Goal: Transaction & Acquisition: Obtain resource

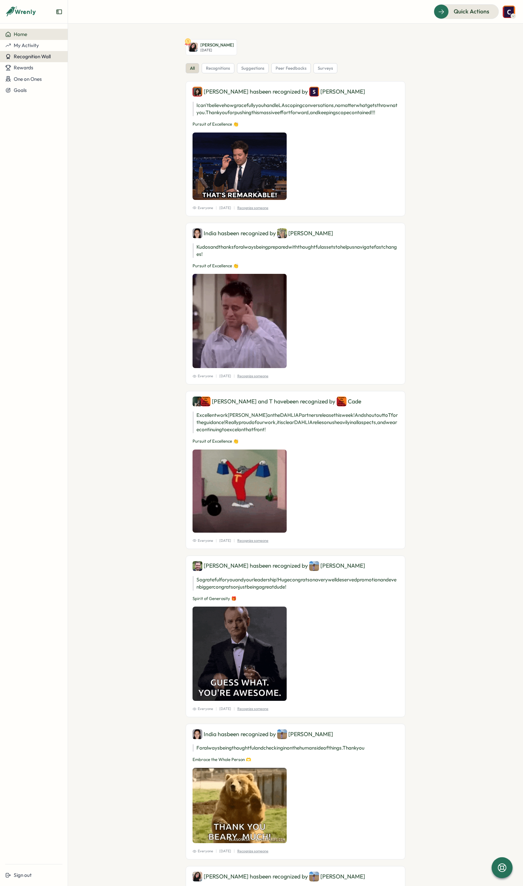
click at [31, 58] on span "Recognition Wall" at bounding box center [32, 56] width 37 height 6
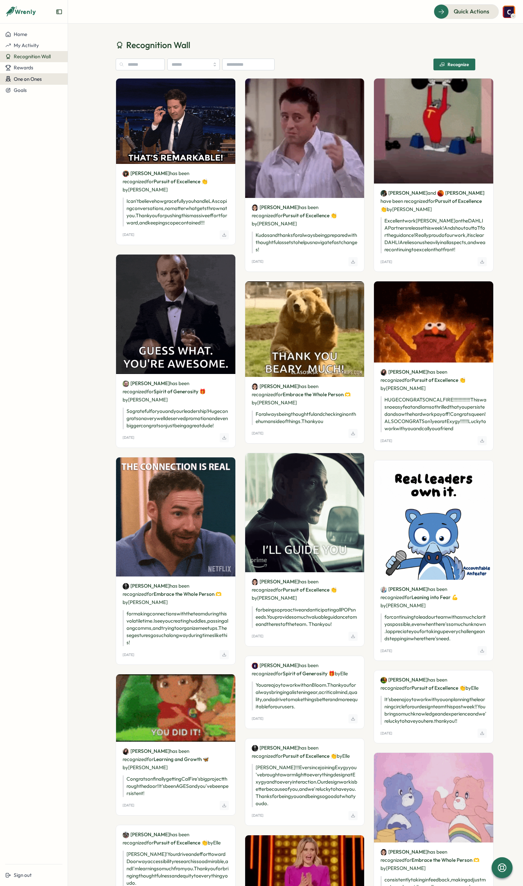
click at [26, 80] on span "One on Ones" at bounding box center [28, 79] width 28 height 6
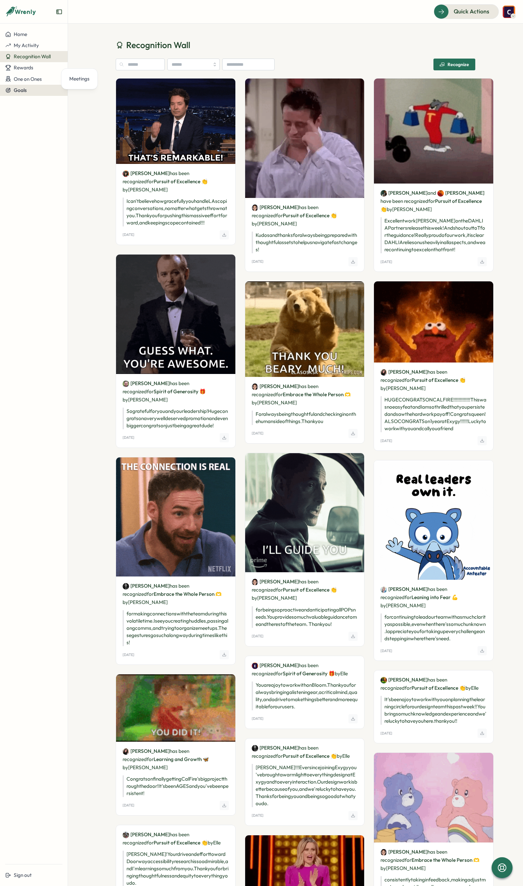
click at [26, 89] on div "Goals" at bounding box center [33, 90] width 57 height 6
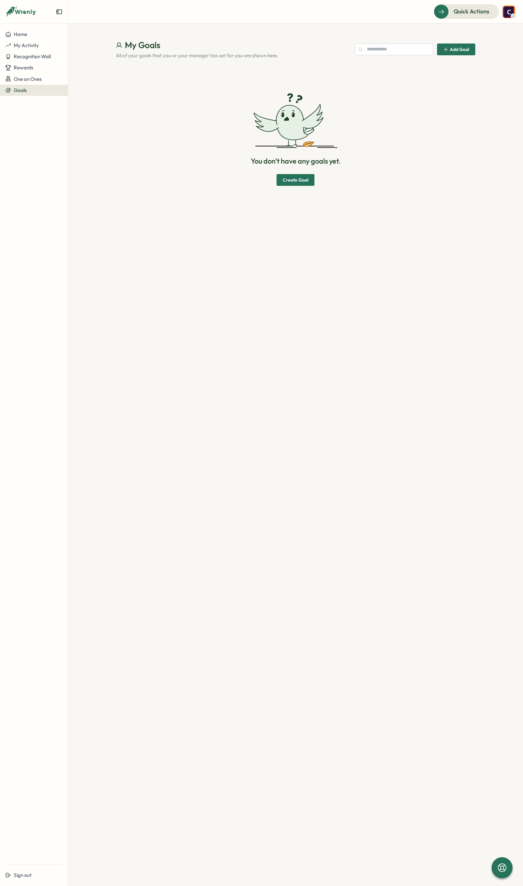
click at [506, 11] on img at bounding box center [509, 12] width 12 height 12
click at [499, 45] on div "My Activity" at bounding box center [498, 44] width 32 height 7
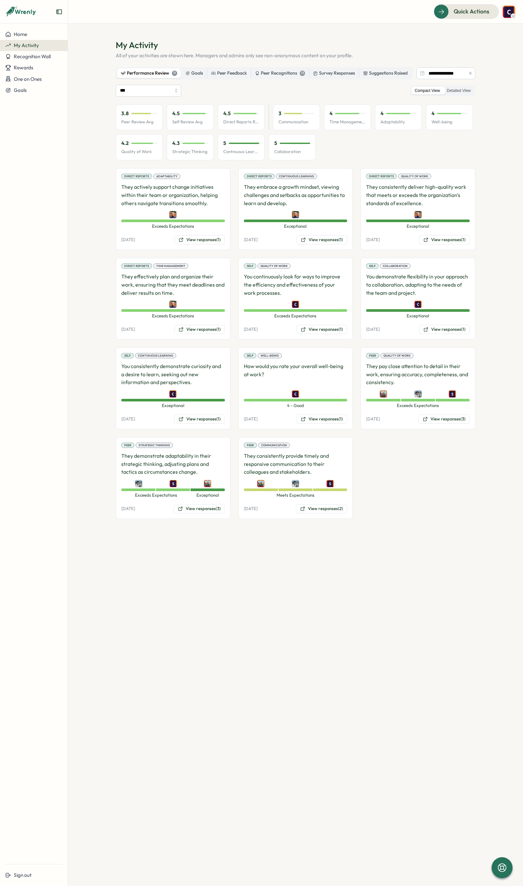
click at [132, 76] on div "Performance Review 11" at bounding box center [149, 73] width 56 height 7
click at [468, 76] on icon "button" at bounding box center [470, 73] width 5 height 5
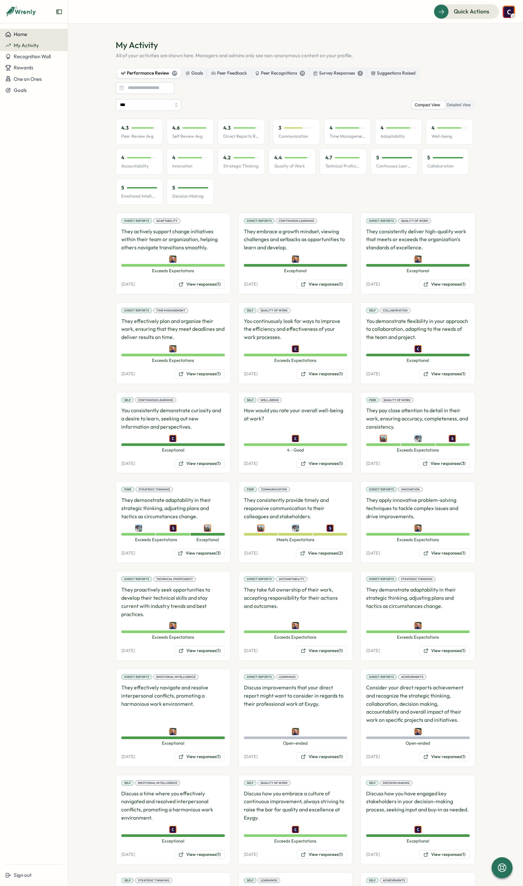
click at [23, 36] on span "Home" at bounding box center [20, 34] width 13 height 6
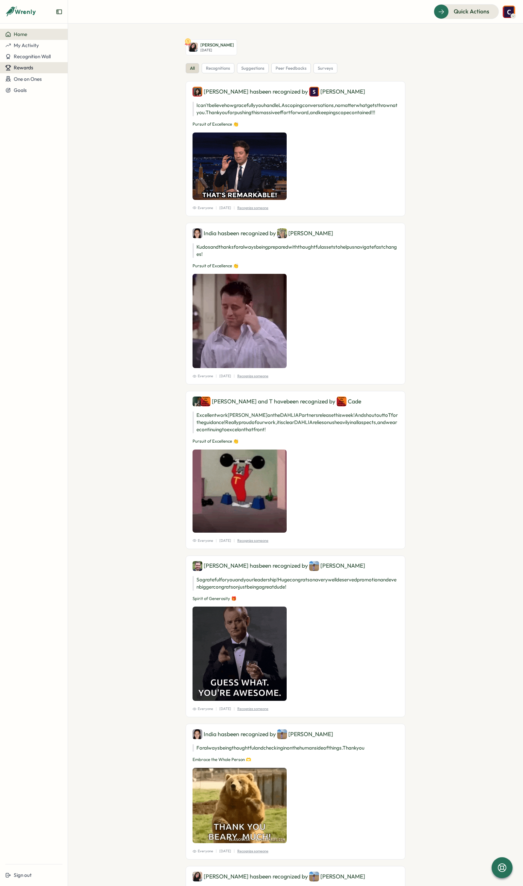
click at [8, 65] on icon at bounding box center [8, 68] width 6 height 6
click at [23, 55] on span "Recognition Wall" at bounding box center [32, 56] width 37 height 6
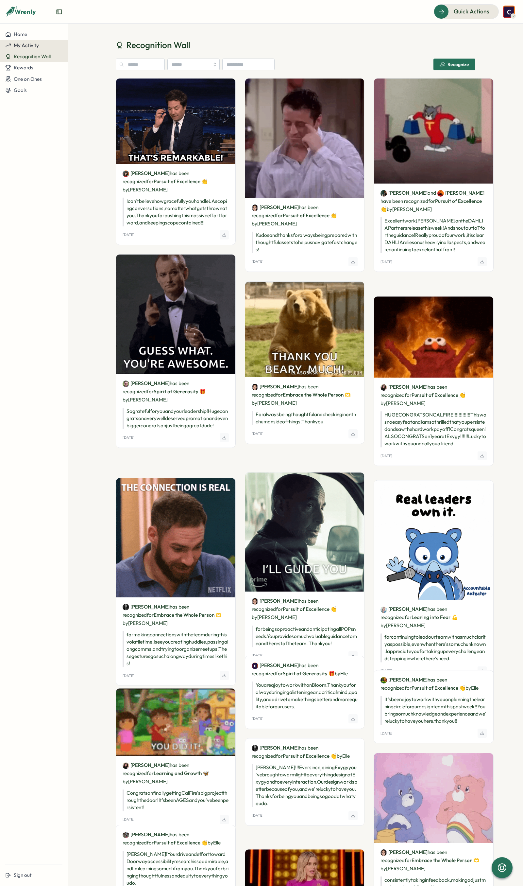
click at [24, 46] on span "My Activity" at bounding box center [26, 45] width 25 height 6
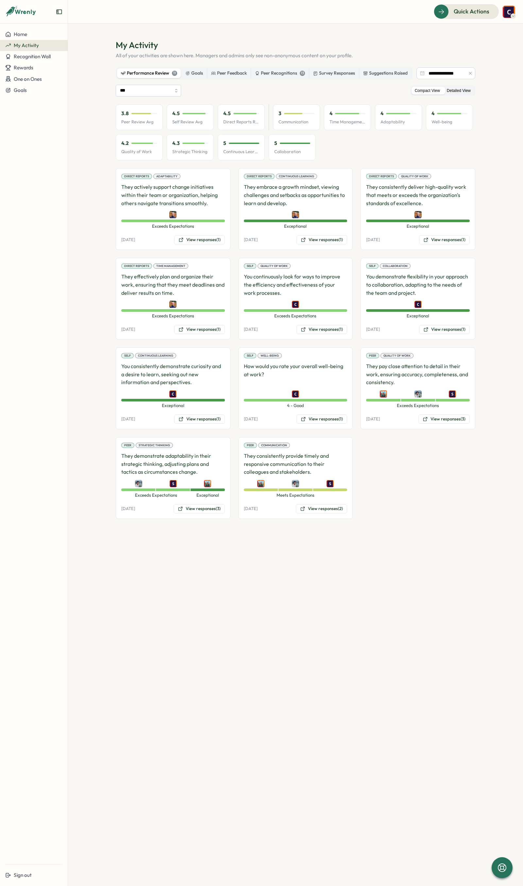
click at [456, 95] on label "Detailed View" at bounding box center [459, 91] width 30 height 8
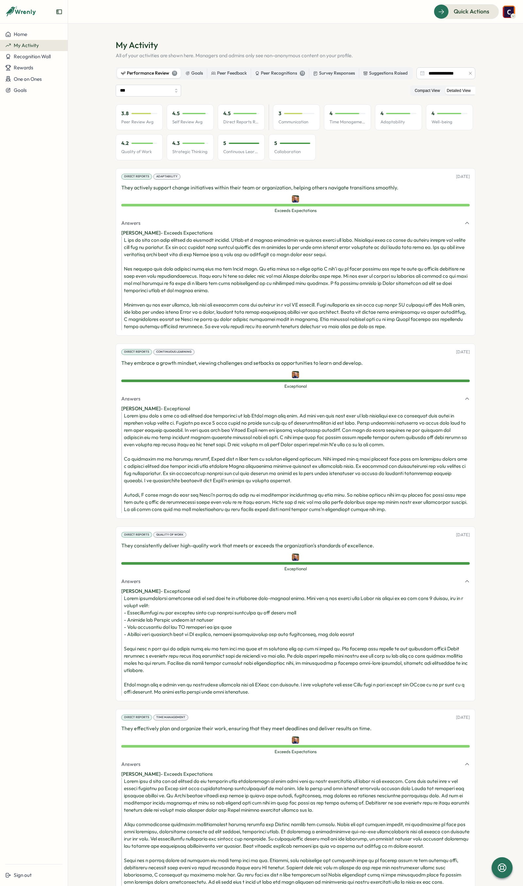
click at [416, 95] on label "Compact View" at bounding box center [428, 91] width 32 height 8
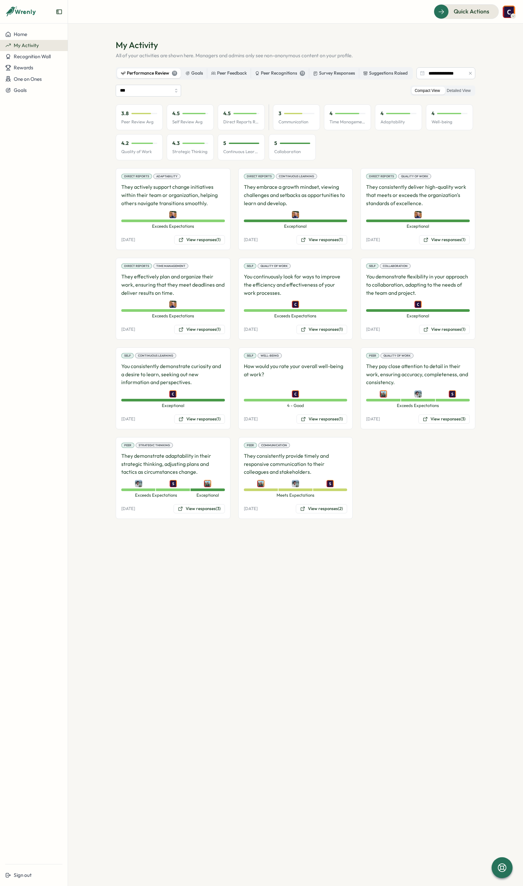
click at [509, 9] on img at bounding box center [509, 12] width 12 height 12
click at [26, 54] on span "Recognition Wall" at bounding box center [32, 56] width 37 height 6
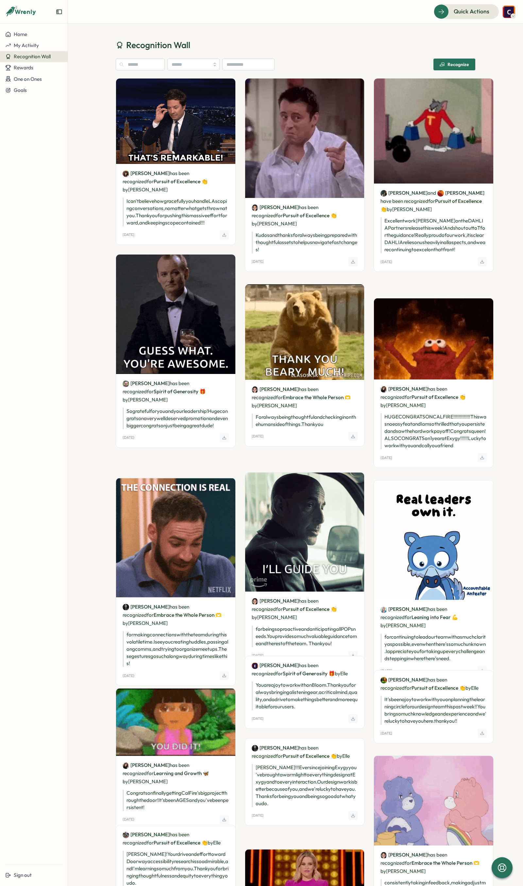
click at [454, 58] on div "Recognition Wall Recognize" at bounding box center [296, 57] width 360 height 36
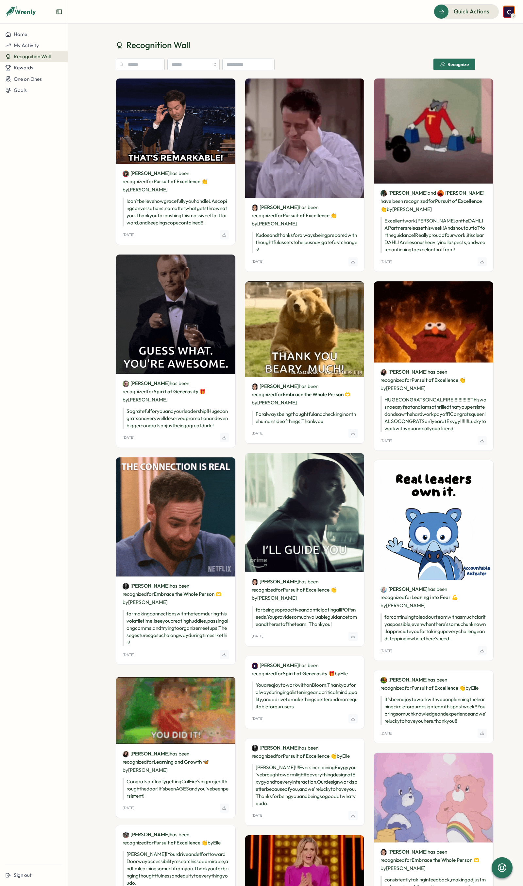
click at [453, 62] on div "Recognize" at bounding box center [454, 64] width 29 height 5
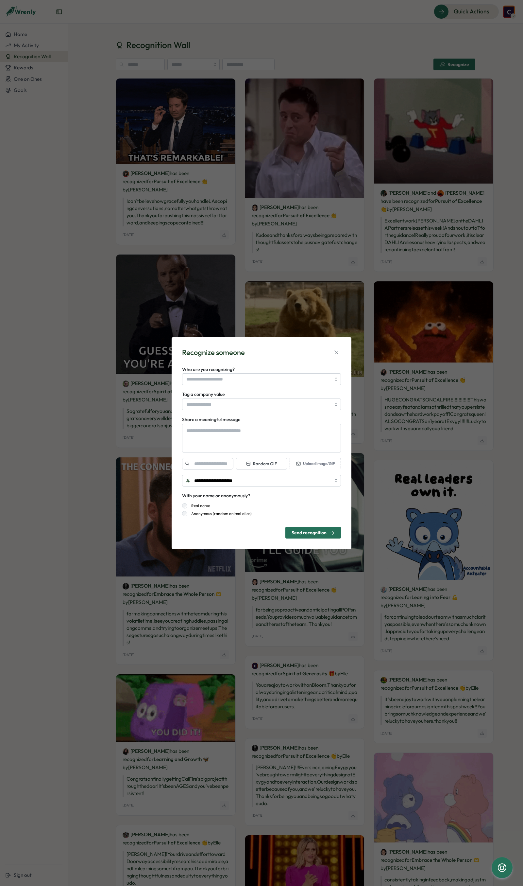
type textarea "*"
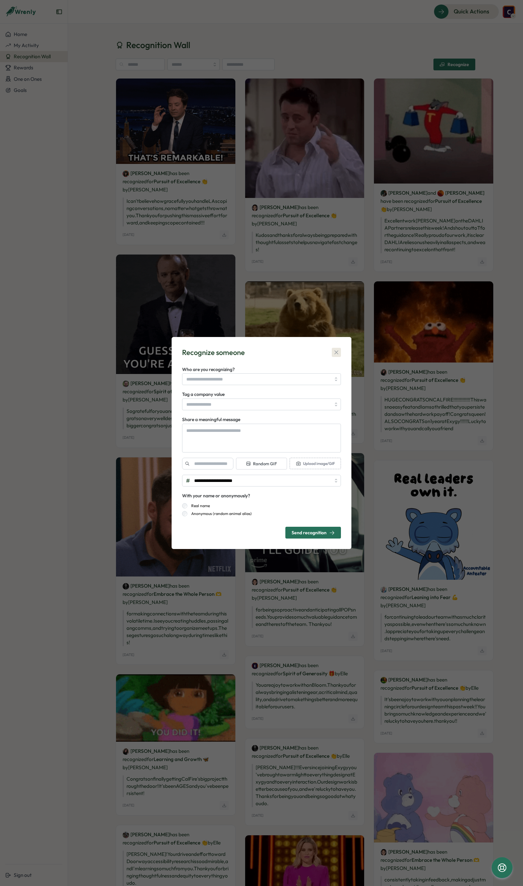
click at [336, 355] on icon "button" at bounding box center [336, 352] width 7 height 7
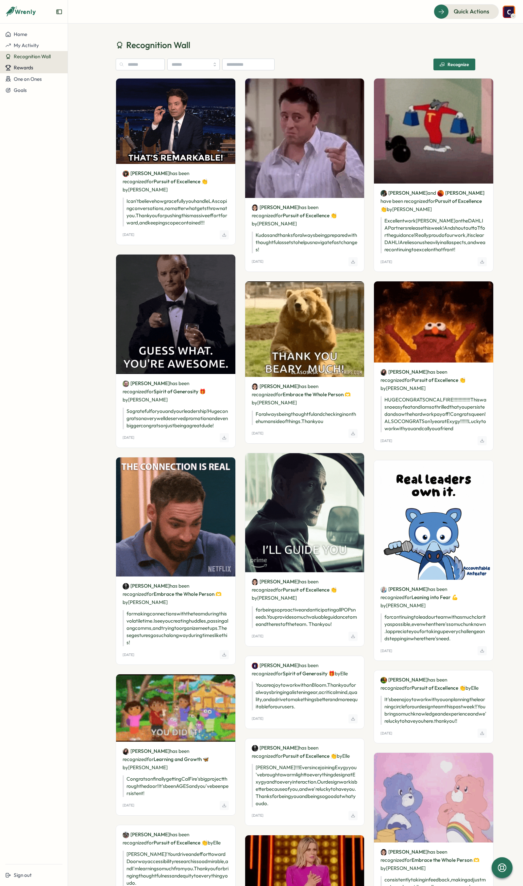
click at [37, 63] on button "Rewards" at bounding box center [34, 67] width 68 height 11
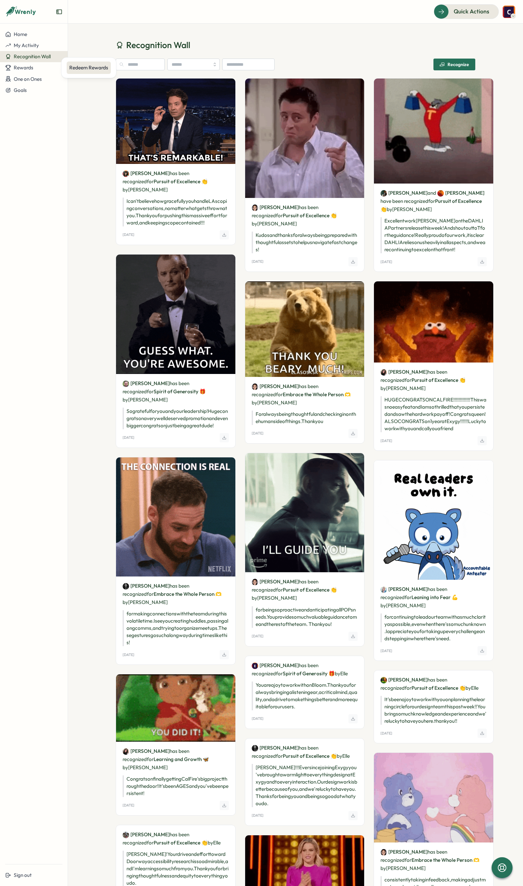
click at [93, 66] on div "Redeem Rewards" at bounding box center [88, 67] width 39 height 7
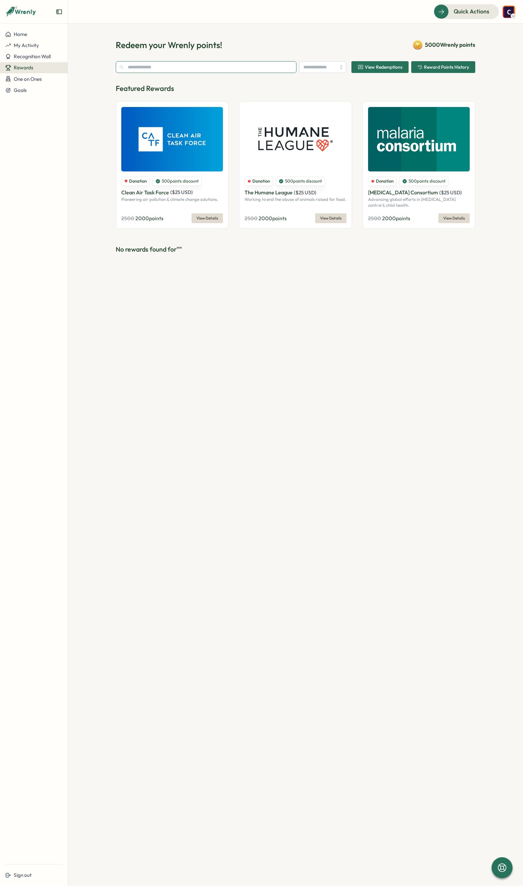
click at [197, 71] on input "text" at bounding box center [206, 67] width 181 height 12
click at [392, 68] on span "View Redemptions" at bounding box center [384, 67] width 38 height 5
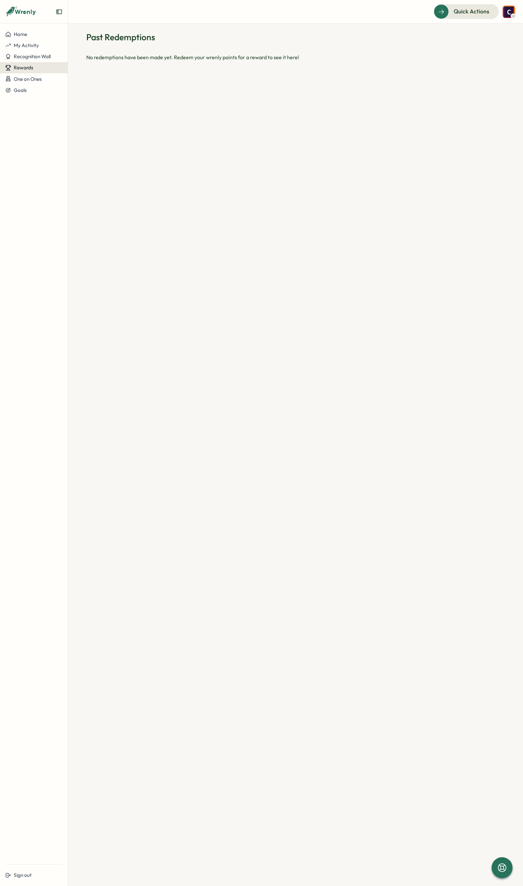
click at [41, 68] on div "Rewards" at bounding box center [33, 68] width 57 height 6
click at [75, 72] on div "Redeem Rewards" at bounding box center [89, 67] width 44 height 12
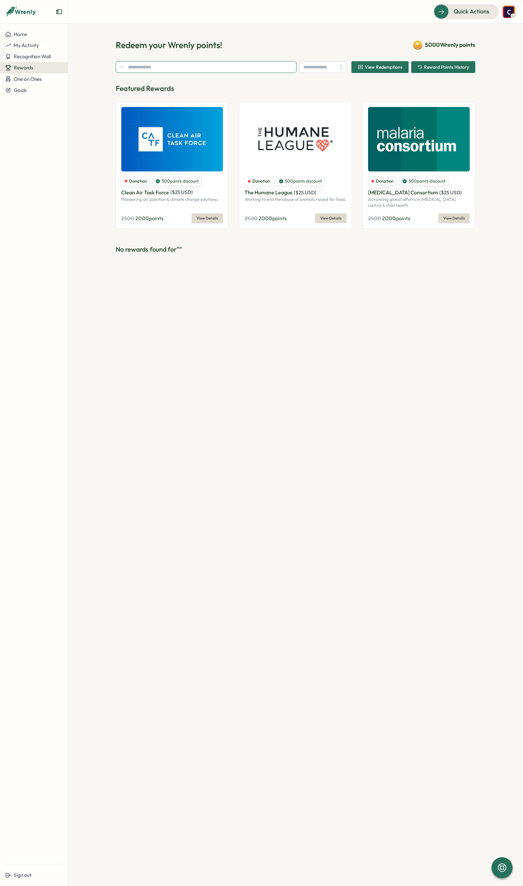
click at [187, 67] on input "text" at bounding box center [206, 67] width 181 height 12
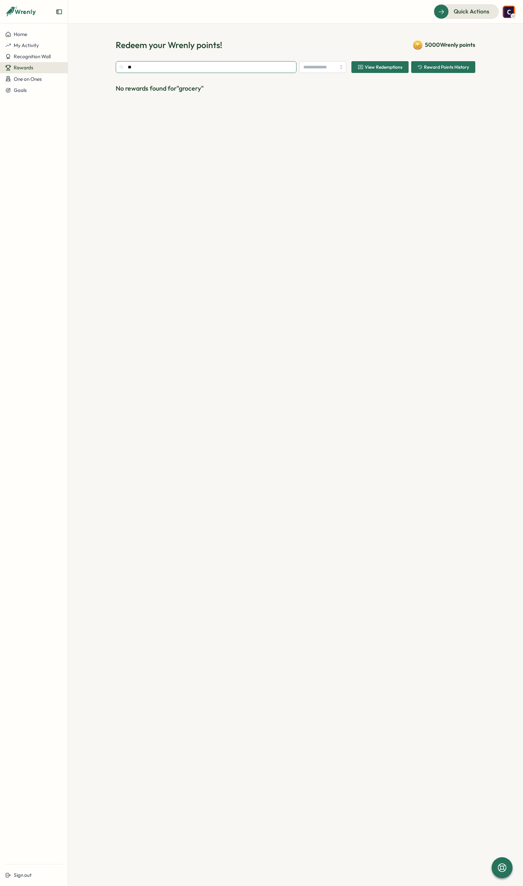
type input "*"
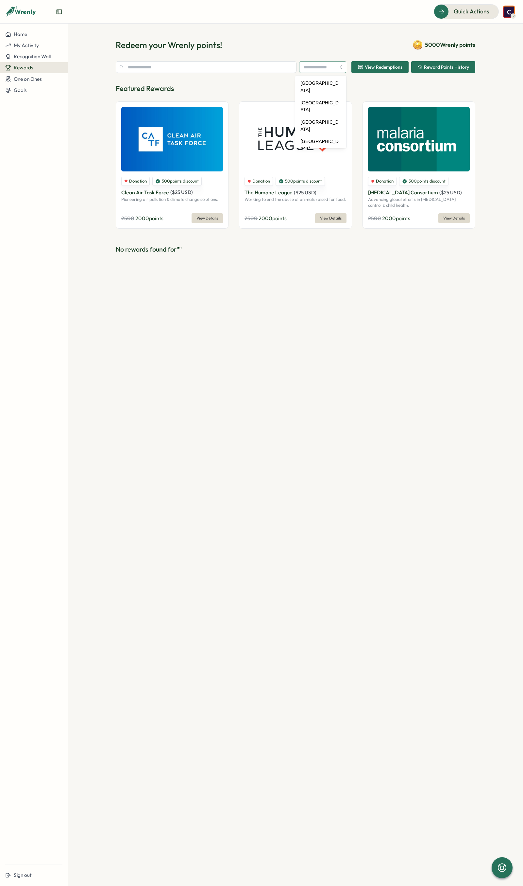
click at [327, 64] on input "search" at bounding box center [322, 67] width 47 height 12
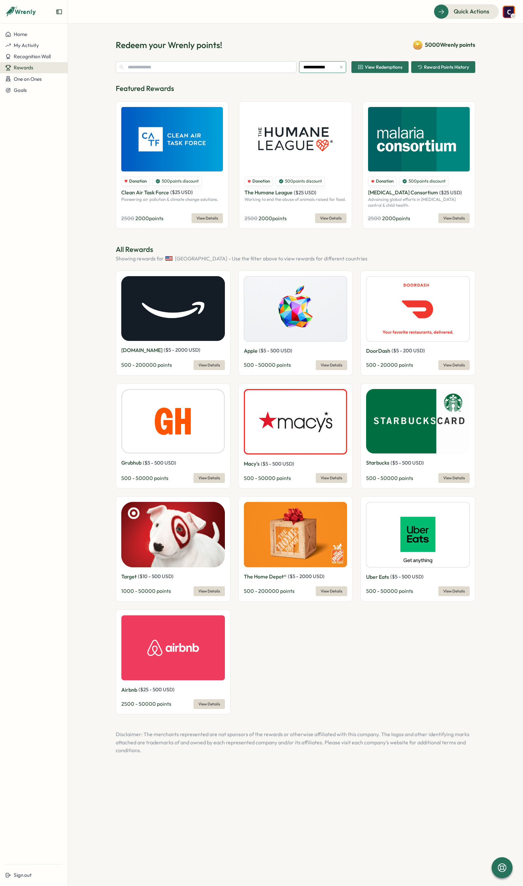
type input "**********"
click at [212, 366] on span "View Details" at bounding box center [210, 364] width 22 height 9
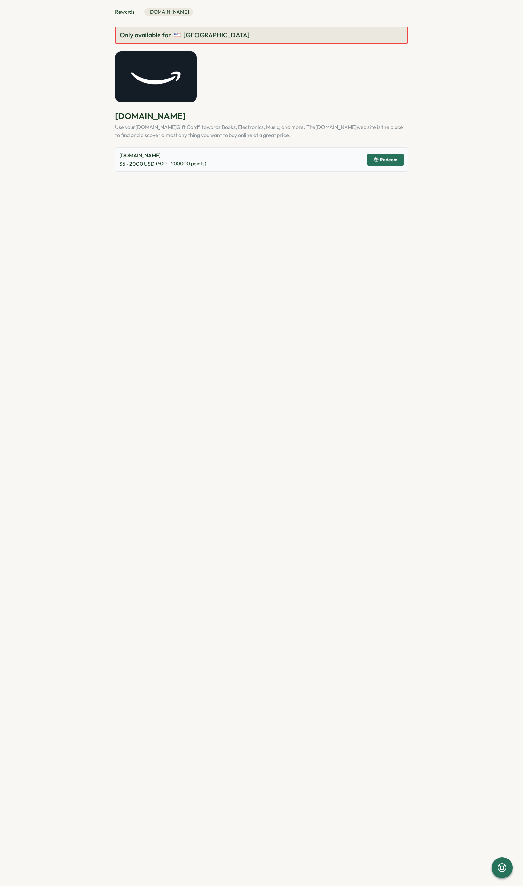
click at [379, 158] on icon "button" at bounding box center [376, 159] width 5 height 5
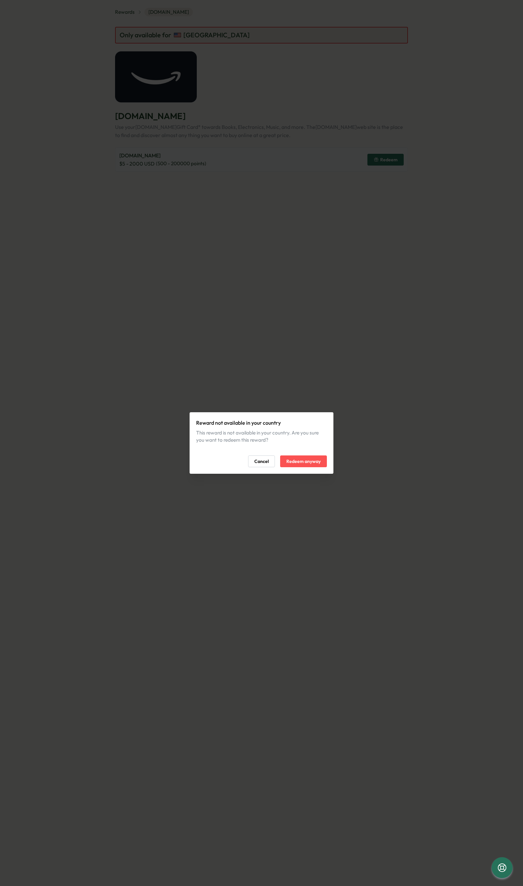
click at [260, 459] on span "Cancel" at bounding box center [262, 461] width 14 height 11
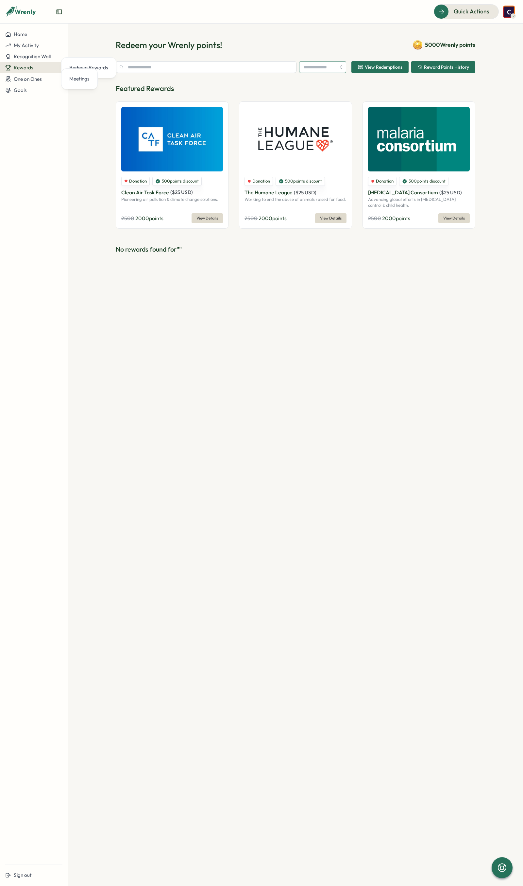
click at [332, 70] on input "search" at bounding box center [322, 67] width 47 height 12
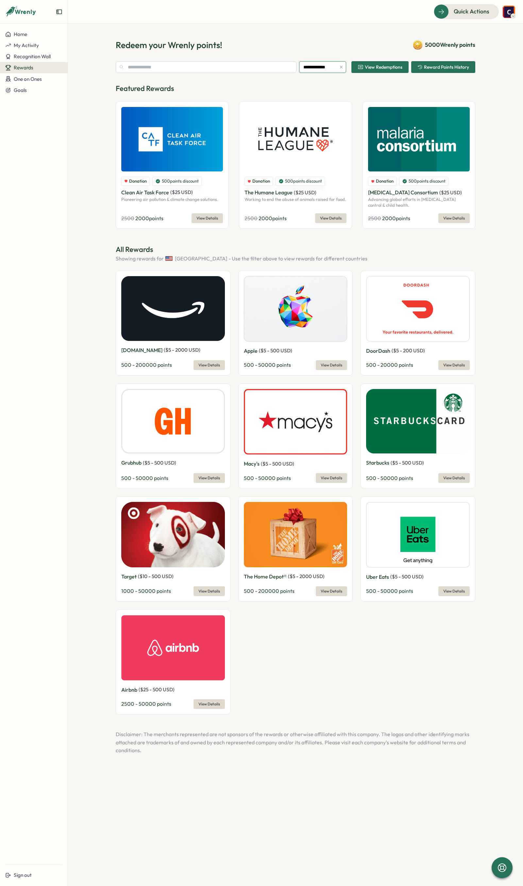
type input "**********"
click at [207, 364] on span "View Details" at bounding box center [210, 364] width 22 height 9
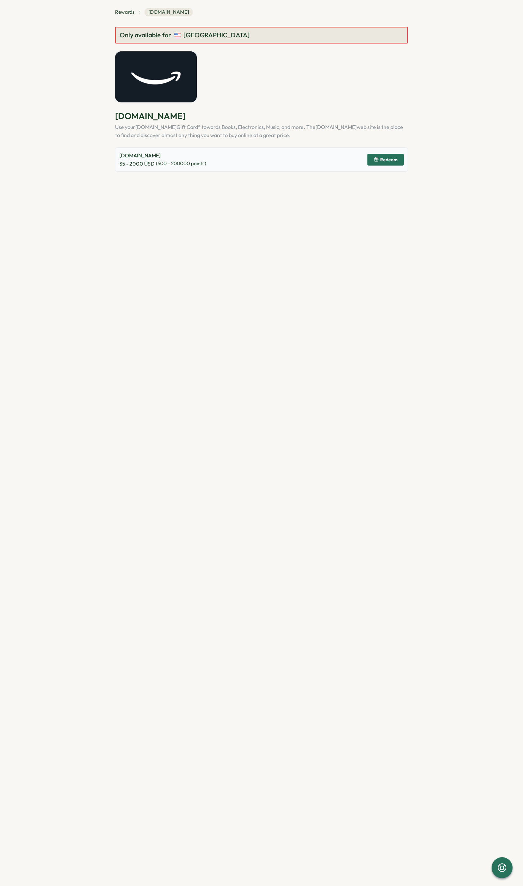
click at [386, 155] on span "Redeem" at bounding box center [386, 159] width 24 height 11
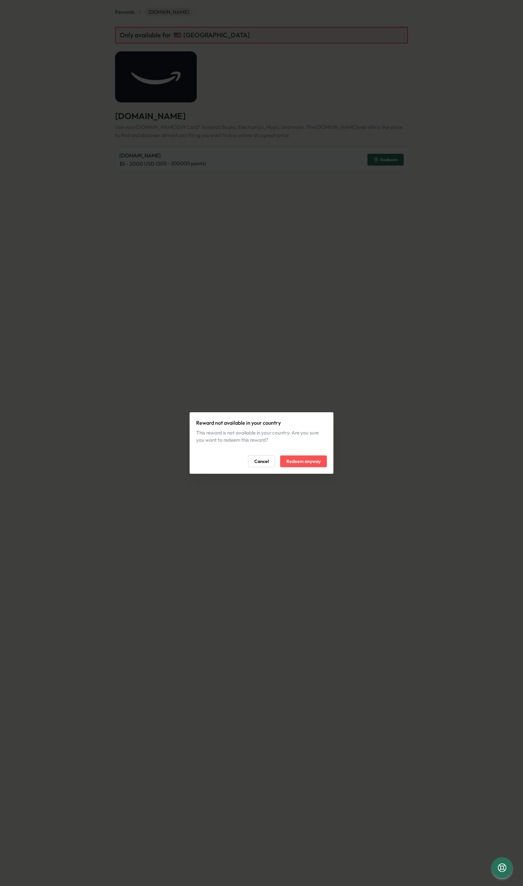
click at [303, 463] on span "Redeem anyway" at bounding box center [304, 461] width 34 height 11
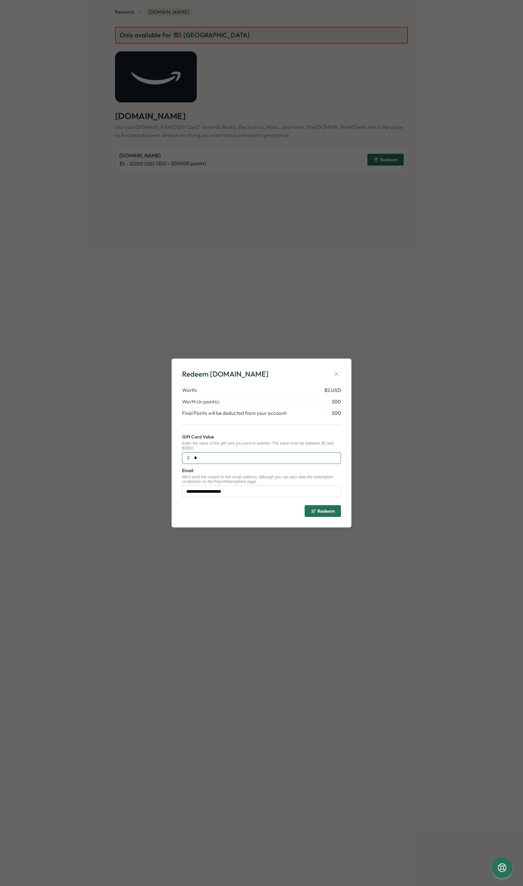
click at [227, 460] on input "*" at bounding box center [261, 458] width 159 height 12
click at [241, 435] on div "Gift Card Value Enter the value of the gift card you want to redeem. The value …" at bounding box center [261, 448] width 159 height 31
click at [224, 458] on input "***" at bounding box center [261, 458] width 159 height 12
type input "**"
click at [324, 509] on span "Redeem" at bounding box center [326, 511] width 17 height 5
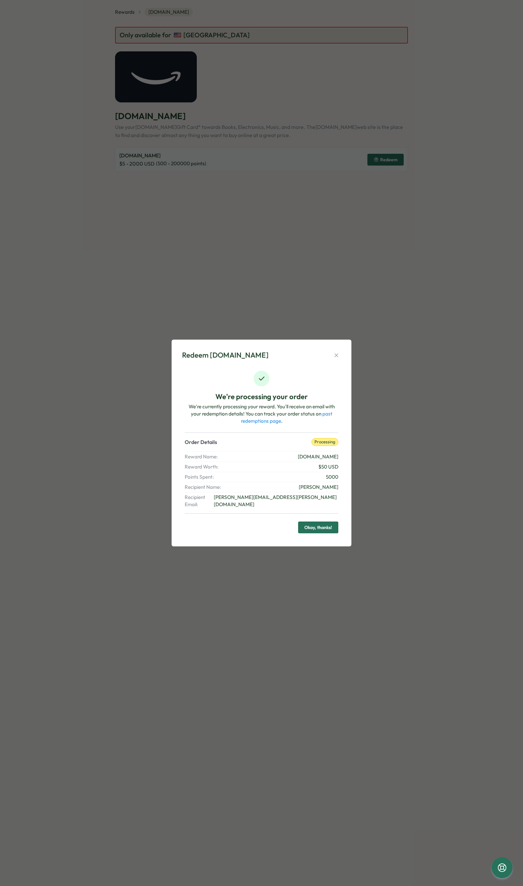
click at [329, 527] on span "Okay, thanks!" at bounding box center [319, 527] width 28 height 11
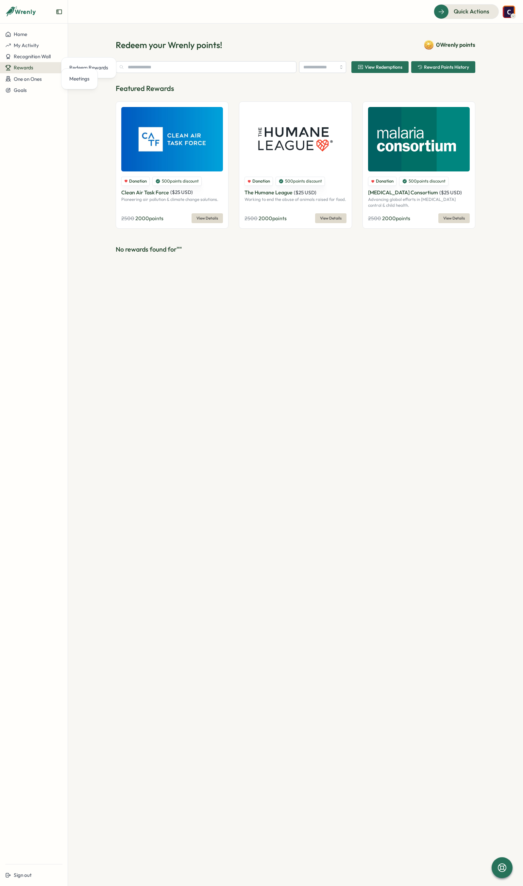
click at [388, 70] on span "View Redemptions" at bounding box center [380, 66] width 45 height 11
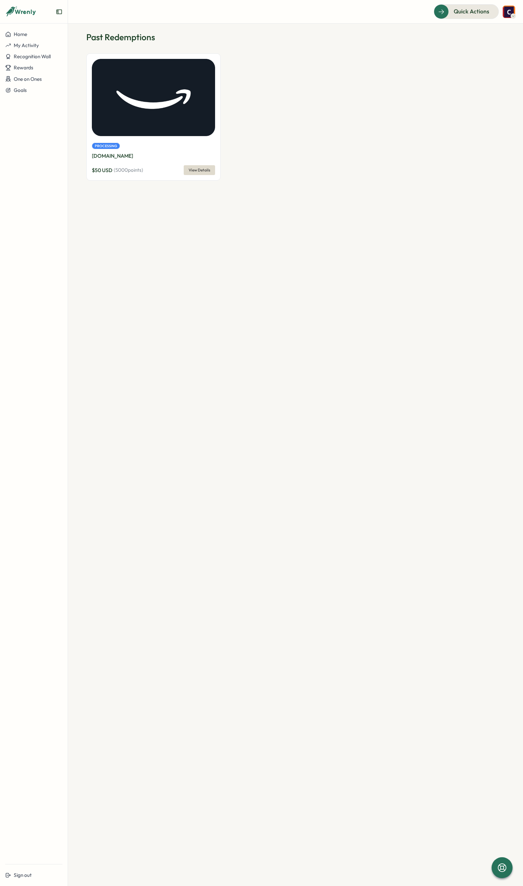
click at [198, 169] on span "View Details" at bounding box center [200, 170] width 22 height 9
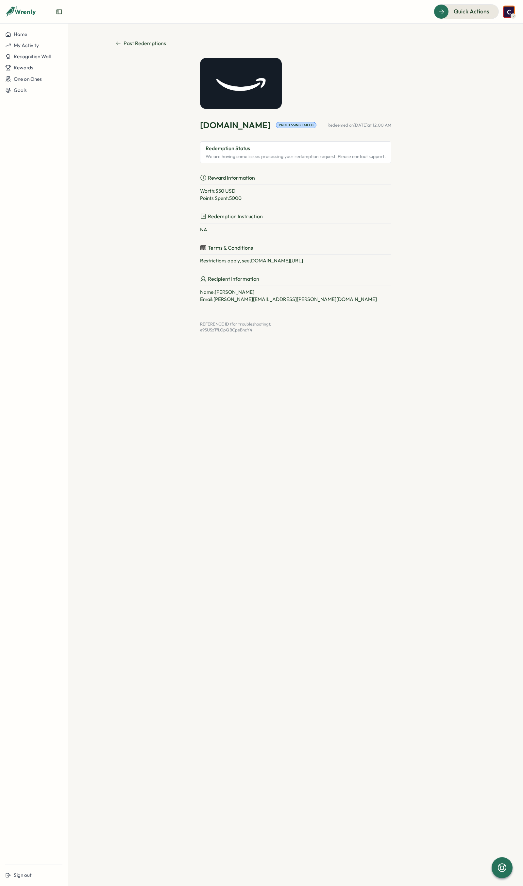
click at [135, 44] on span "Past Redemptions" at bounding box center [145, 43] width 43 height 8
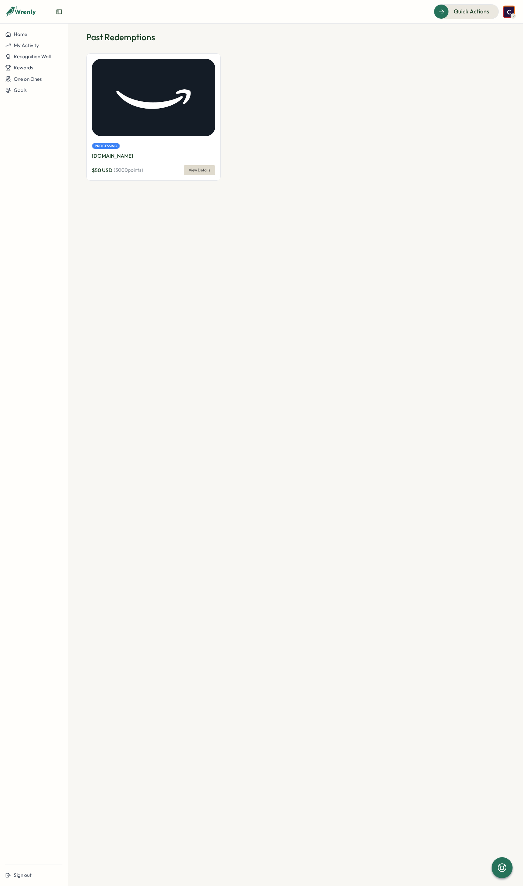
click at [195, 169] on span "View Details" at bounding box center [200, 170] width 22 height 9
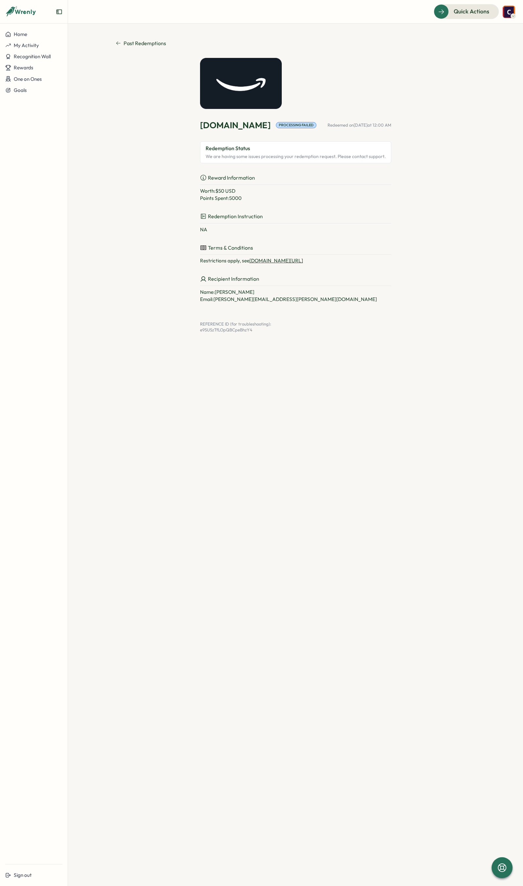
click at [120, 42] on icon at bounding box center [118, 43] width 5 height 5
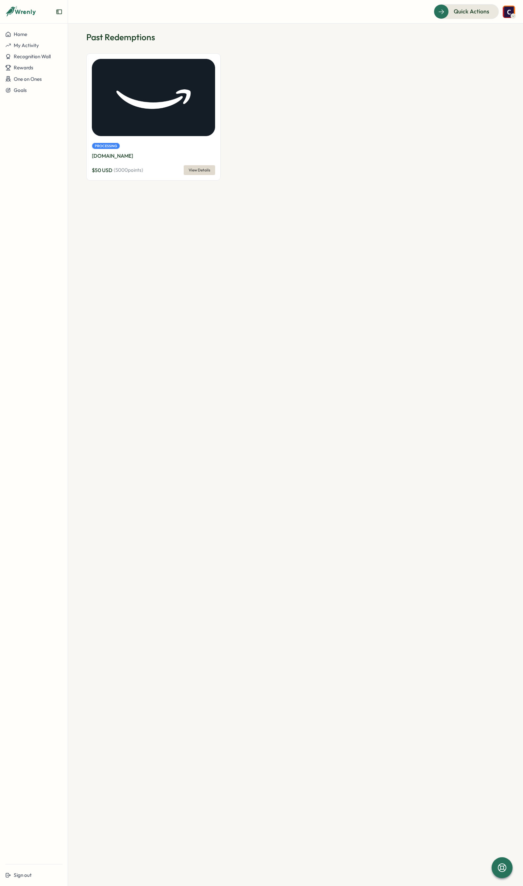
click at [120, 41] on p "Past Redemptions" at bounding box center [295, 36] width 419 height 11
click at [33, 67] on div "Rewards" at bounding box center [33, 68] width 57 height 6
click at [76, 68] on div "Redeem Rewards" at bounding box center [88, 67] width 39 height 7
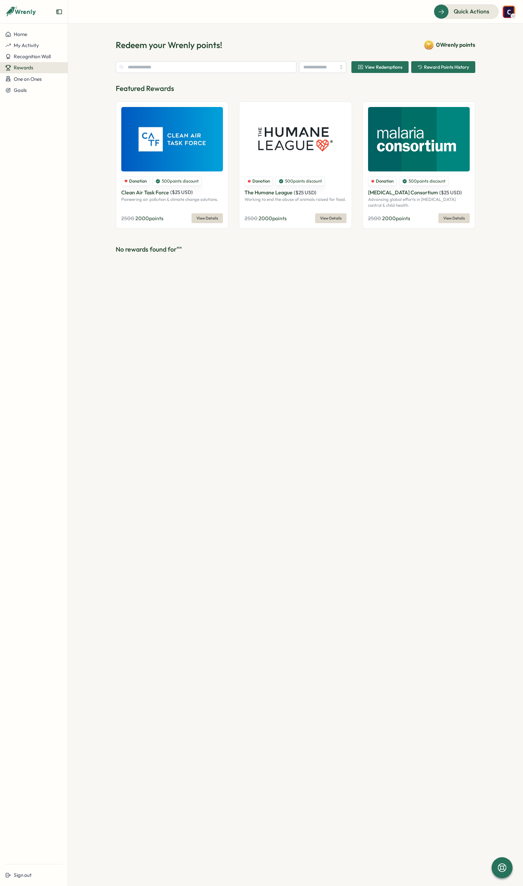
click at [398, 65] on span "View Redemptions" at bounding box center [384, 67] width 38 height 5
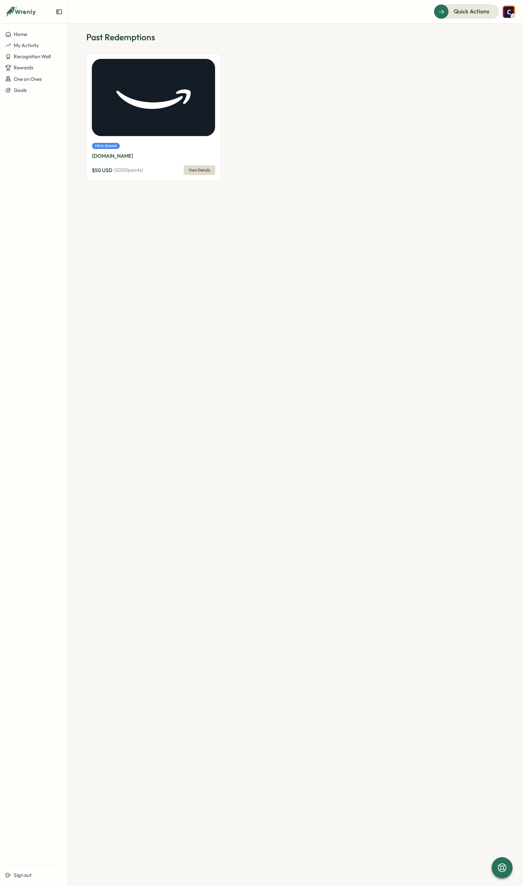
click at [205, 172] on span "View Details" at bounding box center [200, 170] width 22 height 9
